Goal: Transaction & Acquisition: Purchase product/service

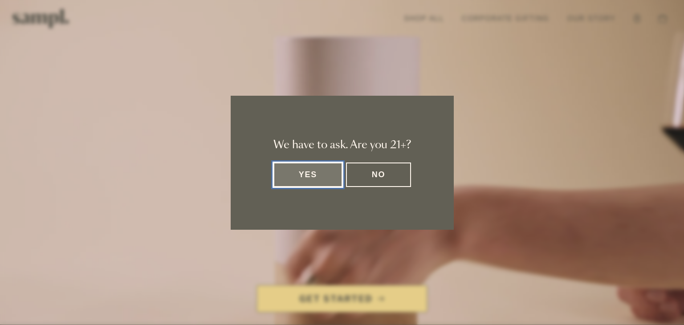
click at [322, 177] on button "Yes" at bounding box center [307, 174] width 69 height 24
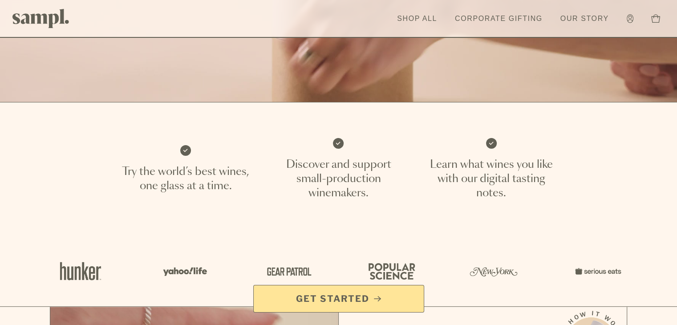
scroll to position [312, 0]
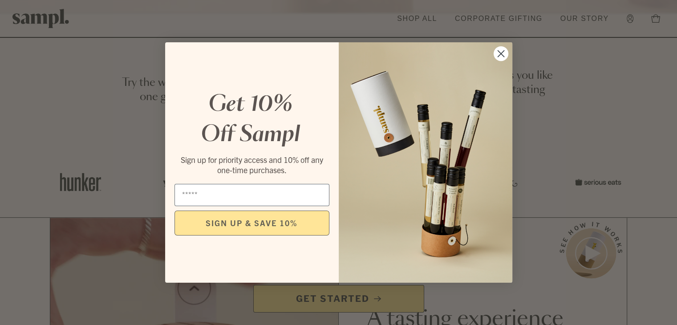
click at [344, 299] on div "Close dialog Get 10% Off Sampl Sign up for priority access and 10% off any one-…" at bounding box center [338, 162] width 677 height 325
click at [493, 52] on circle "Close dialog" at bounding box center [500, 53] width 15 height 15
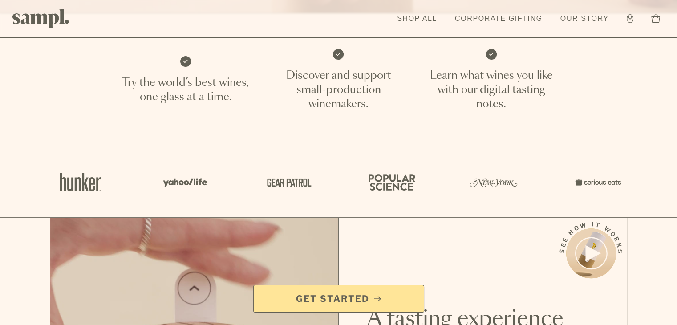
click at [329, 310] on link "Get Started" at bounding box center [338, 299] width 171 height 28
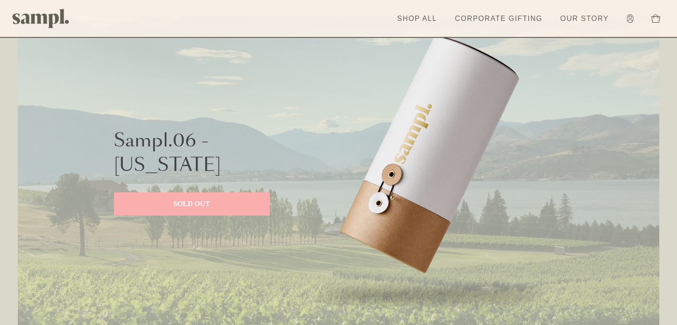
scroll to position [401, 0]
click at [481, 18] on link "Corporate Gifting" at bounding box center [498, 19] width 97 height 20
